Goal: Information Seeking & Learning: Learn about a topic

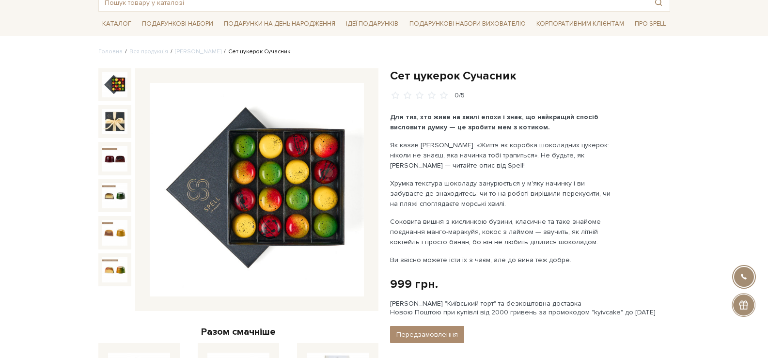
scroll to position [48, 0]
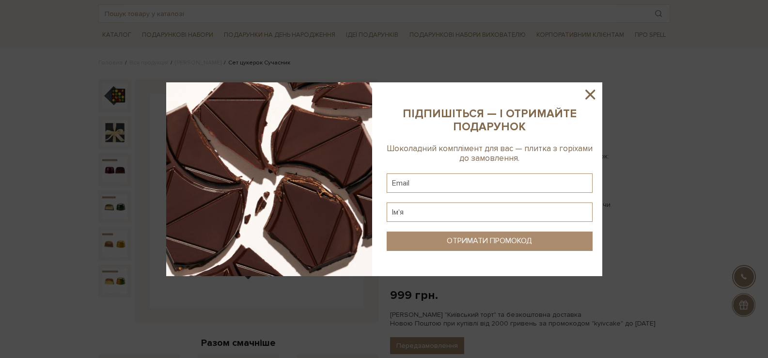
click at [589, 104] on sys-column-static at bounding box center [489, 179] width 225 height 194
drag, startPoint x: 590, startPoint y: 97, endPoint x: 573, endPoint y: 85, distance: 20.8
click at [590, 96] on icon at bounding box center [590, 94] width 16 height 16
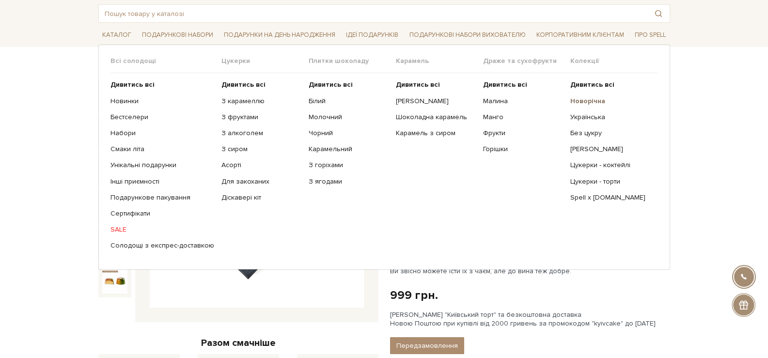
click at [596, 104] on b "Новорічна" at bounding box center [587, 101] width 35 height 8
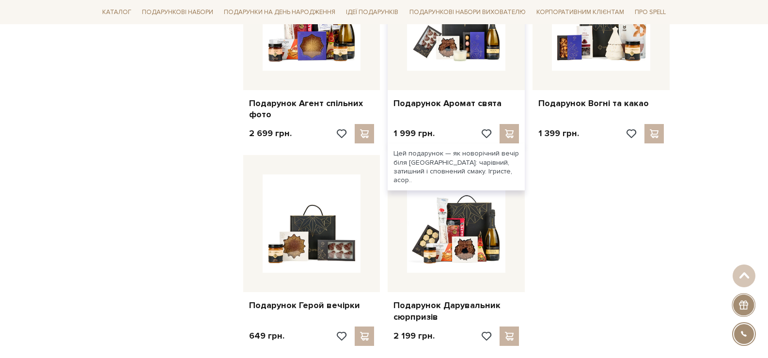
scroll to position [1162, 0]
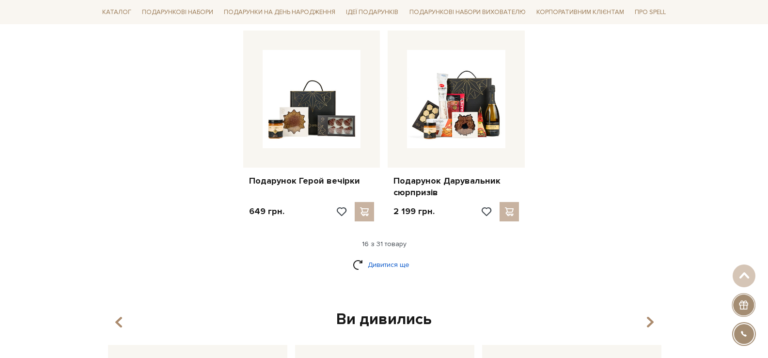
click at [403, 262] on link "Дивитися ще" at bounding box center [384, 264] width 63 height 17
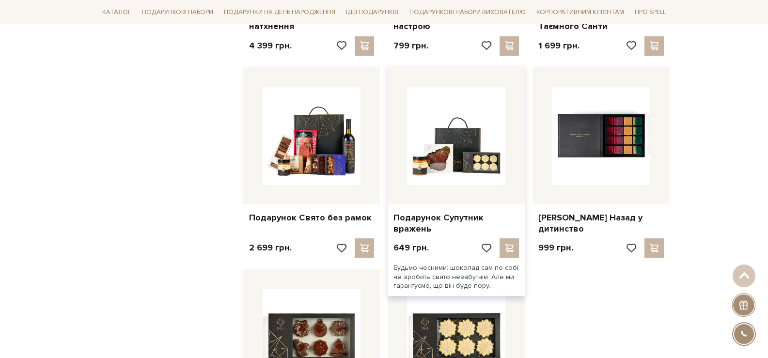
scroll to position [1937, 0]
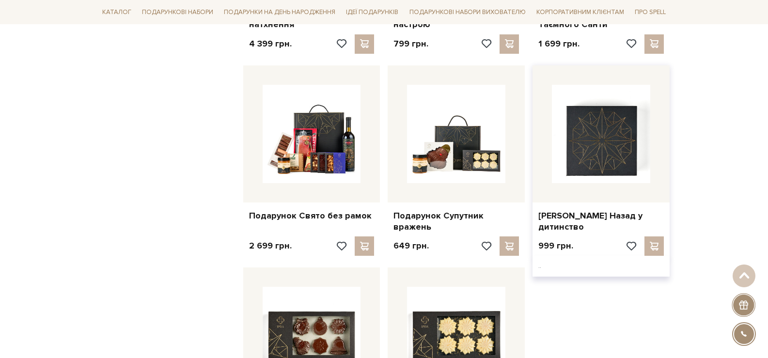
click at [590, 101] on img at bounding box center [601, 134] width 98 height 98
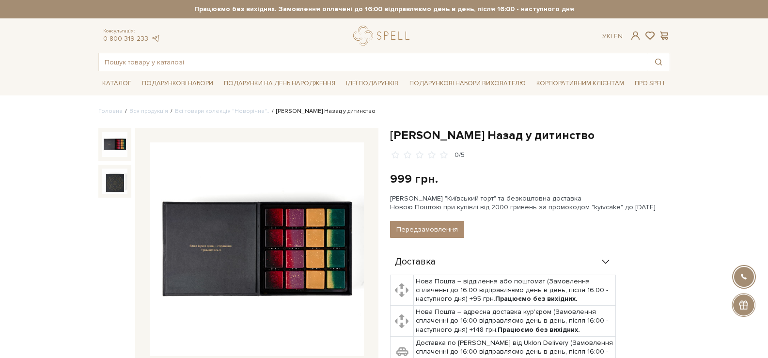
click at [210, 265] on img at bounding box center [257, 249] width 214 height 214
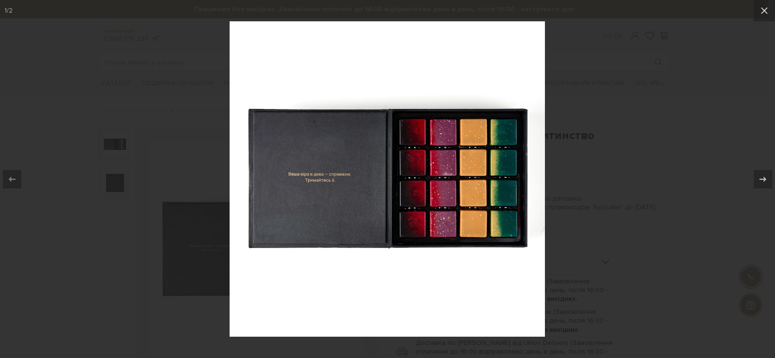
click at [402, 188] on img at bounding box center [387, 178] width 315 height 315
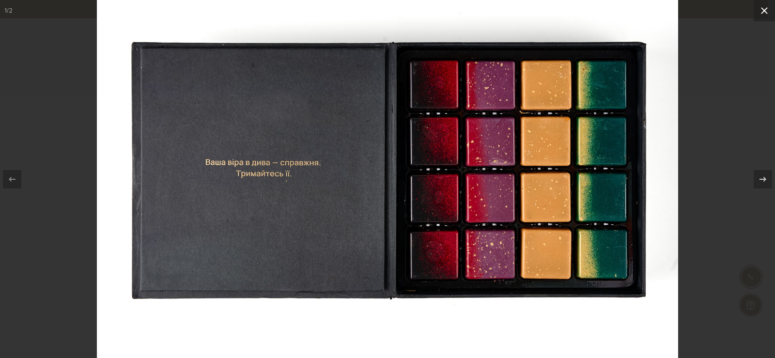
click at [755, 9] on button at bounding box center [764, 10] width 21 height 21
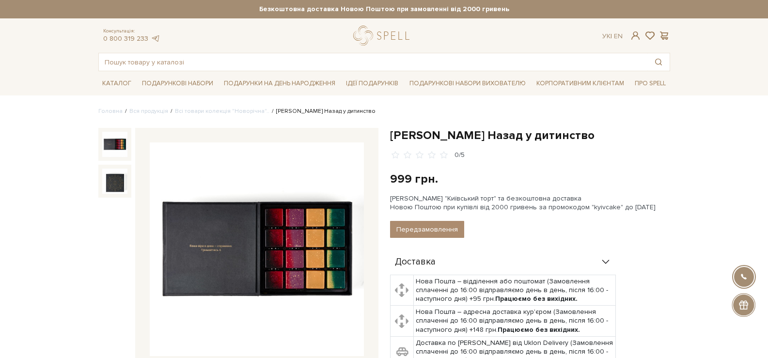
scroll to position [291, 0]
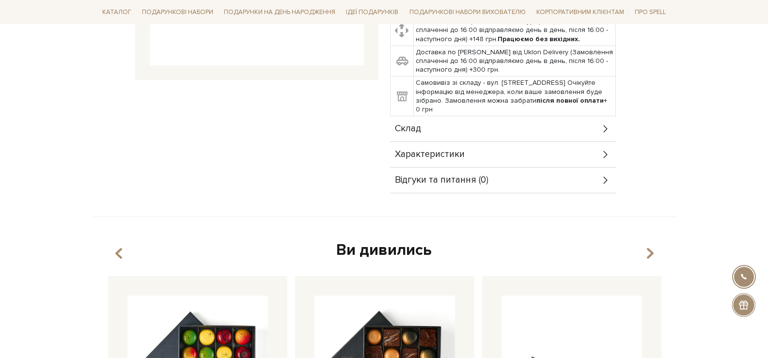
click at [522, 132] on div "Склад" at bounding box center [503, 128] width 226 height 25
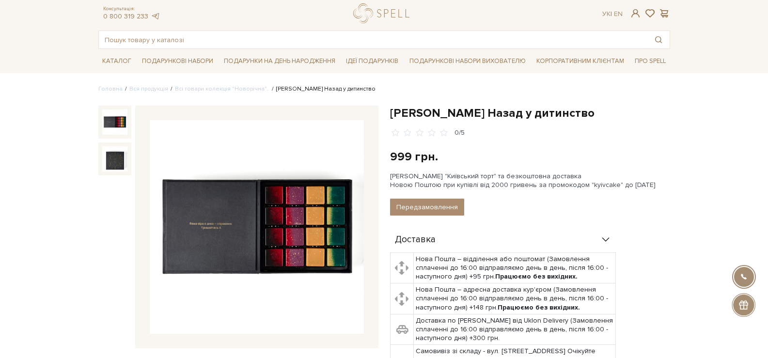
scroll to position [0, 0]
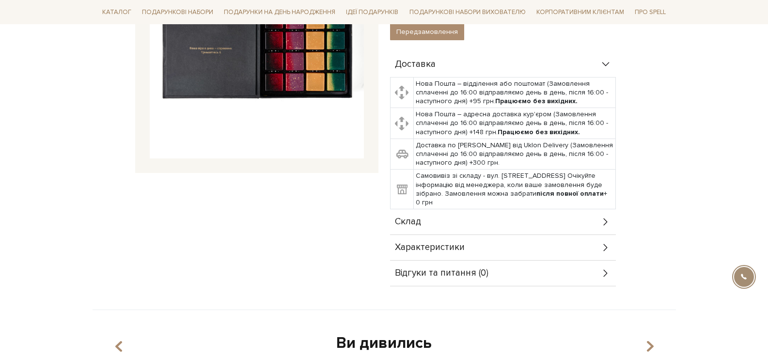
scroll to position [291, 0]
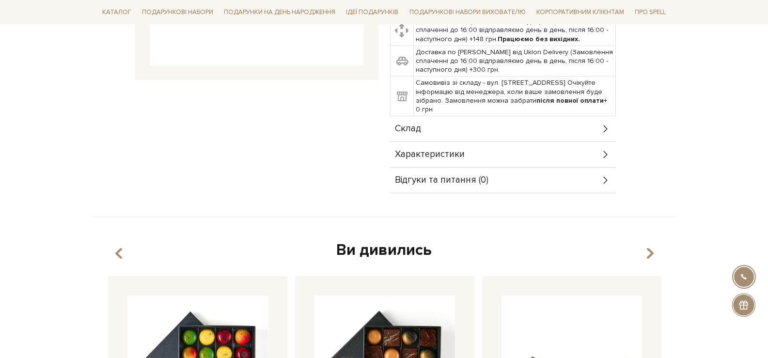
click at [586, 139] on div "Склад" at bounding box center [503, 128] width 226 height 25
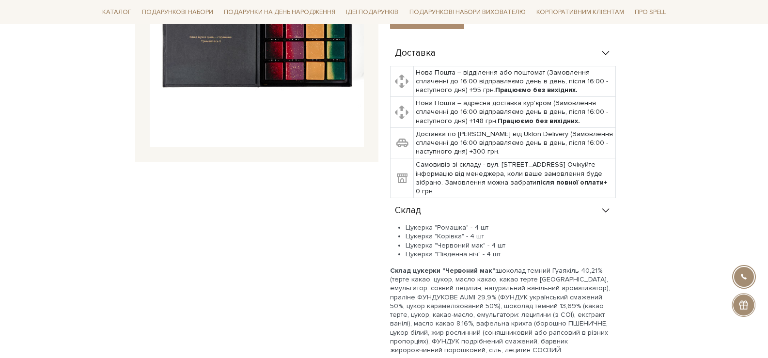
scroll to position [48, 0]
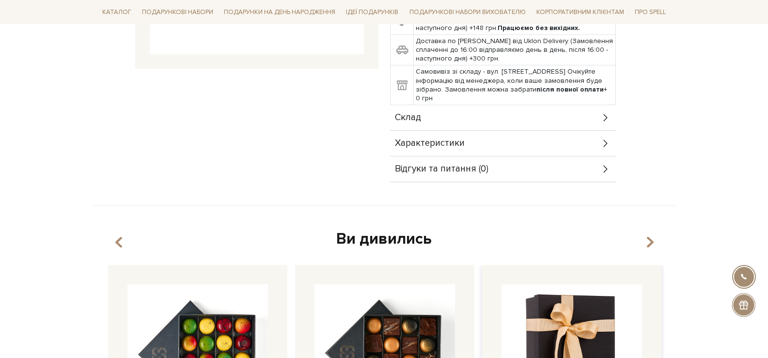
scroll to position [291, 0]
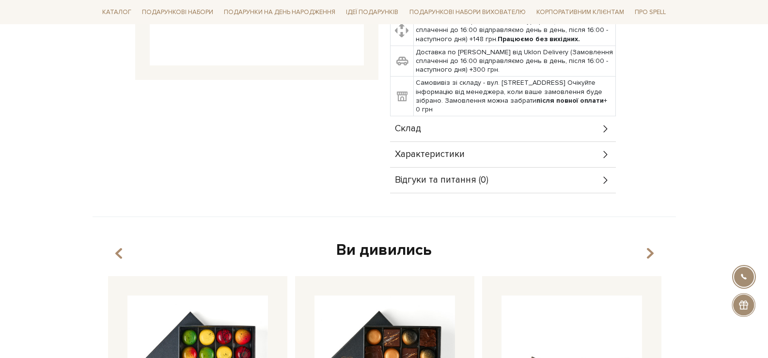
click at [533, 141] on div "Склад" at bounding box center [503, 128] width 226 height 25
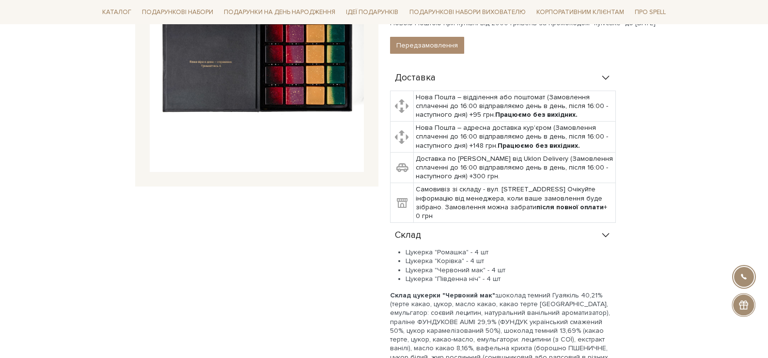
scroll to position [339, 0]
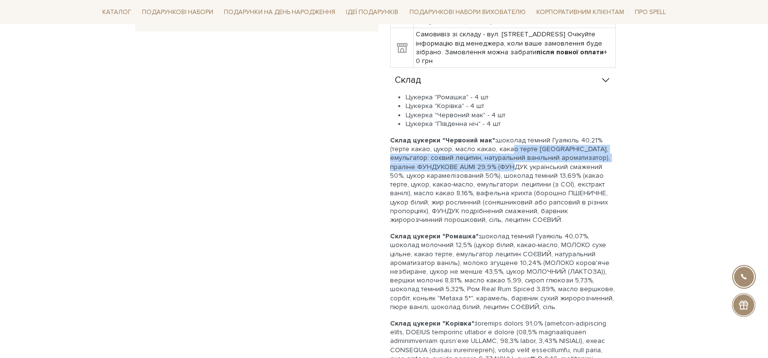
drag, startPoint x: 504, startPoint y: 149, endPoint x: 518, endPoint y: 164, distance: 20.5
click at [518, 164] on p "Склад цукерки "Червоний мак":" at bounding box center [503, 180] width 226 height 88
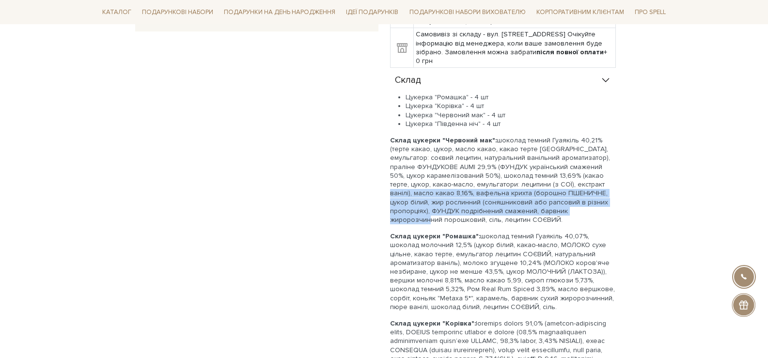
drag, startPoint x: 580, startPoint y: 185, endPoint x: 562, endPoint y: 204, distance: 26.1
click at [565, 207] on p "Склад цукерки "Червоний мак":" at bounding box center [503, 180] width 226 height 88
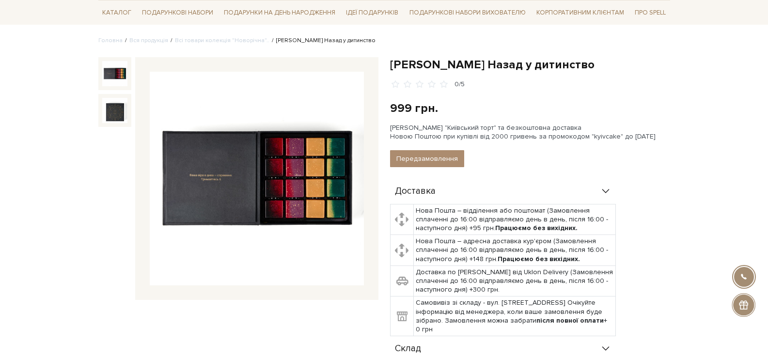
scroll to position [0, 0]
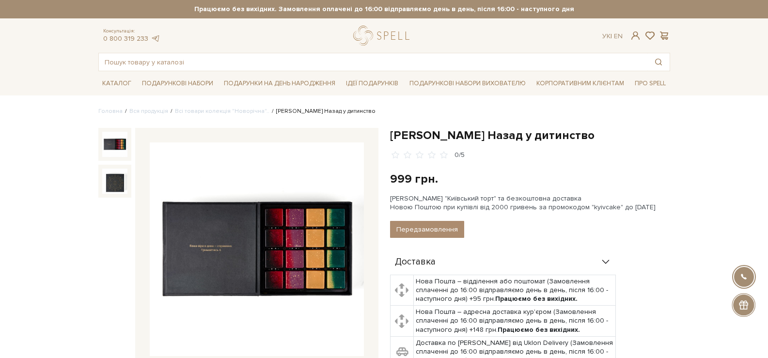
click at [286, 271] on img at bounding box center [257, 249] width 214 height 214
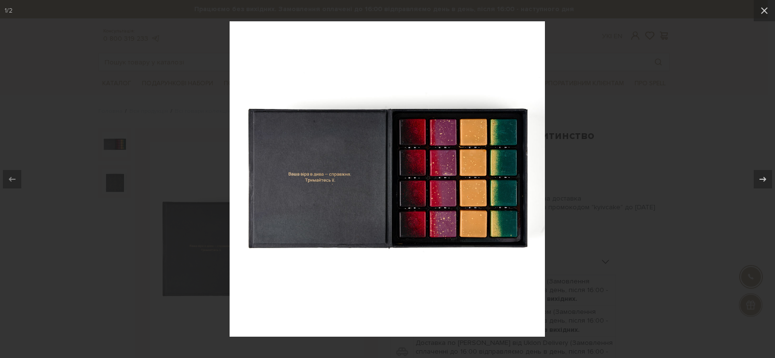
click at [489, 219] on img at bounding box center [387, 178] width 315 height 315
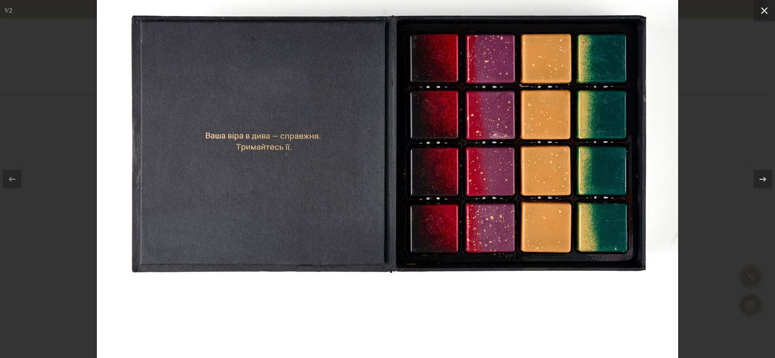
click at [758, 14] on icon at bounding box center [764, 11] width 12 height 12
